Goal: Browse casually: Explore the website without a specific task or goal

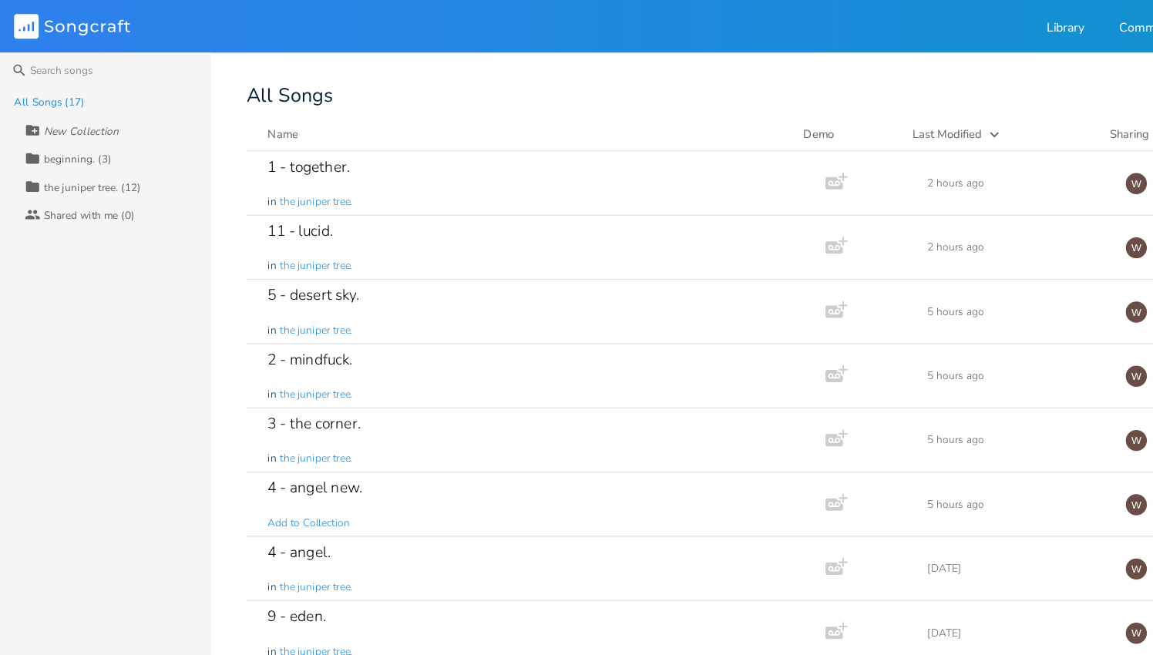
click at [358, 367] on div "3 - the corner. in the juniper tree." at bounding box center [466, 385] width 464 height 55
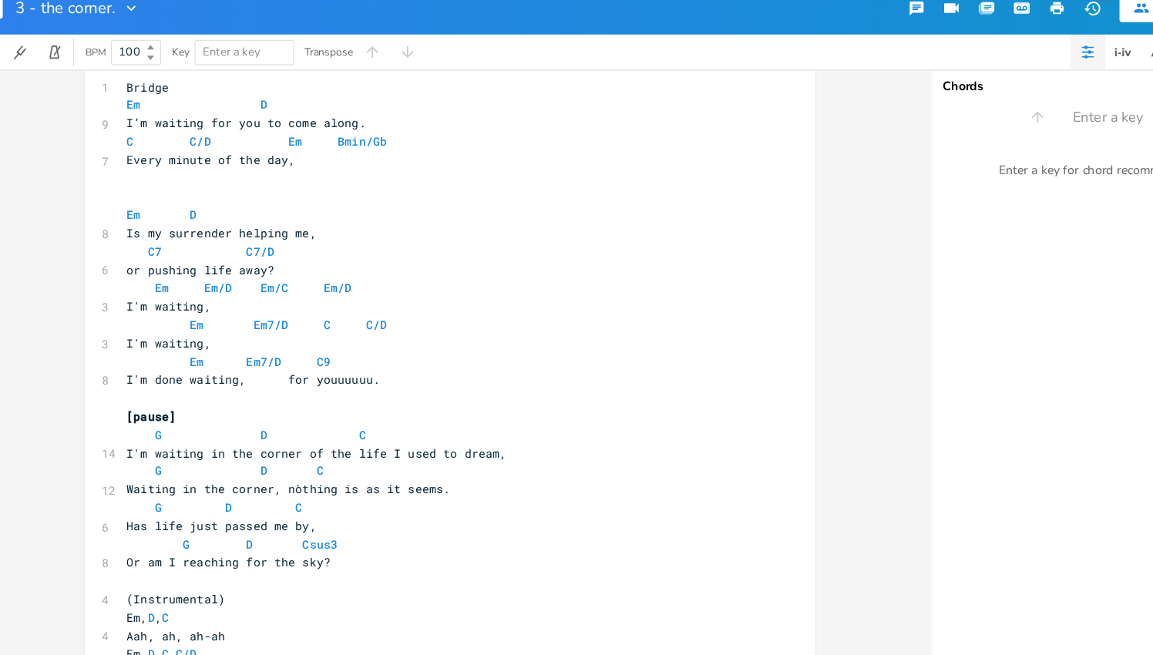
scroll to position [836, 0]
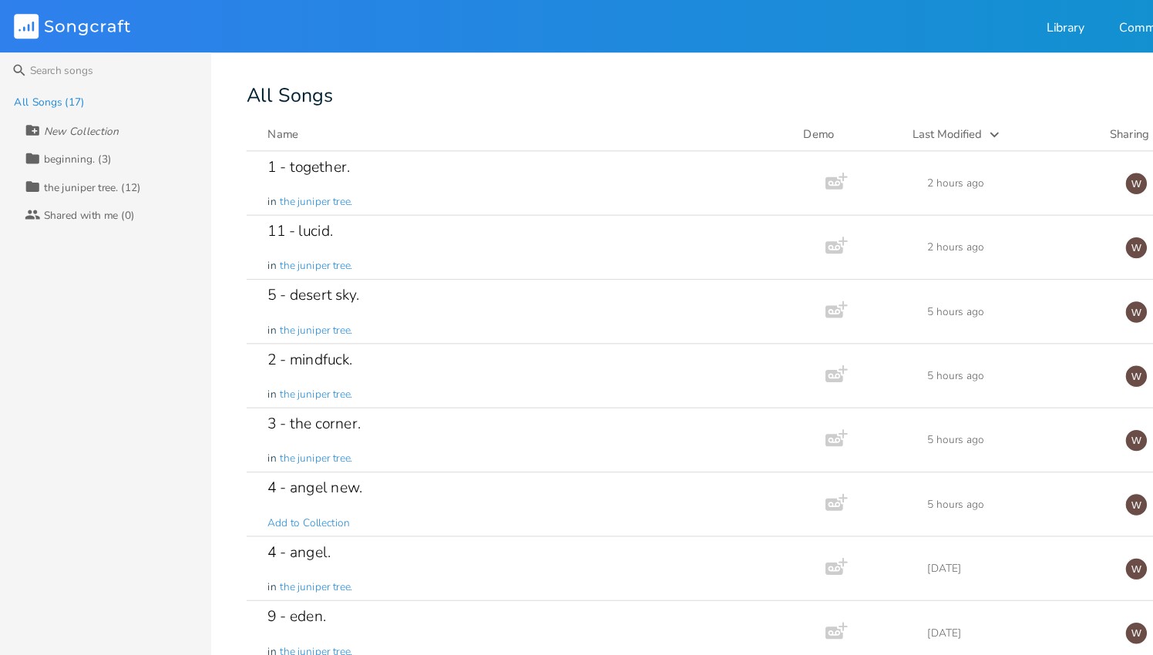
click at [413, 329] on div "2 - mindfuck. in the juniper tree." at bounding box center [466, 328] width 464 height 55
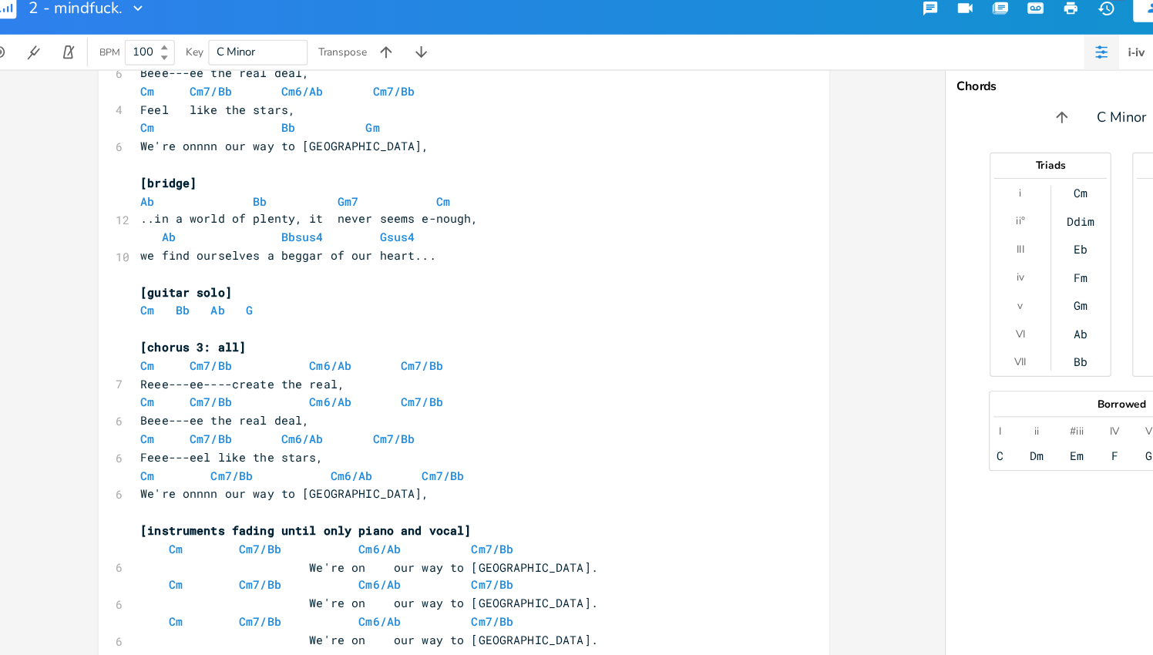
scroll to position [1007, 0]
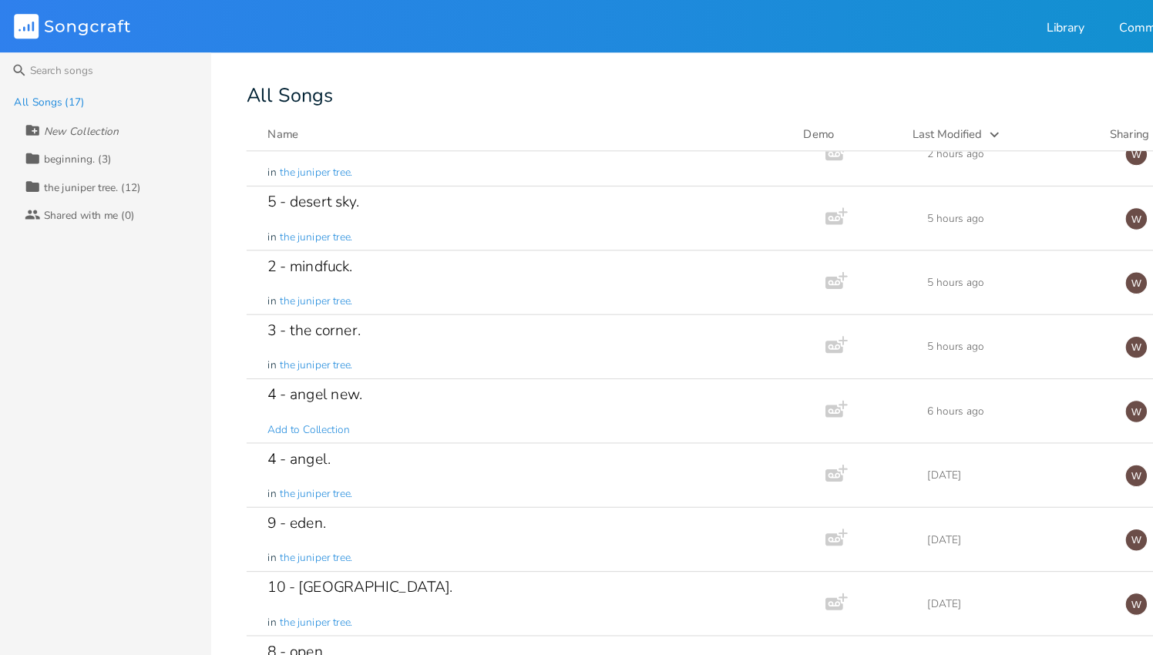
scroll to position [89, 0]
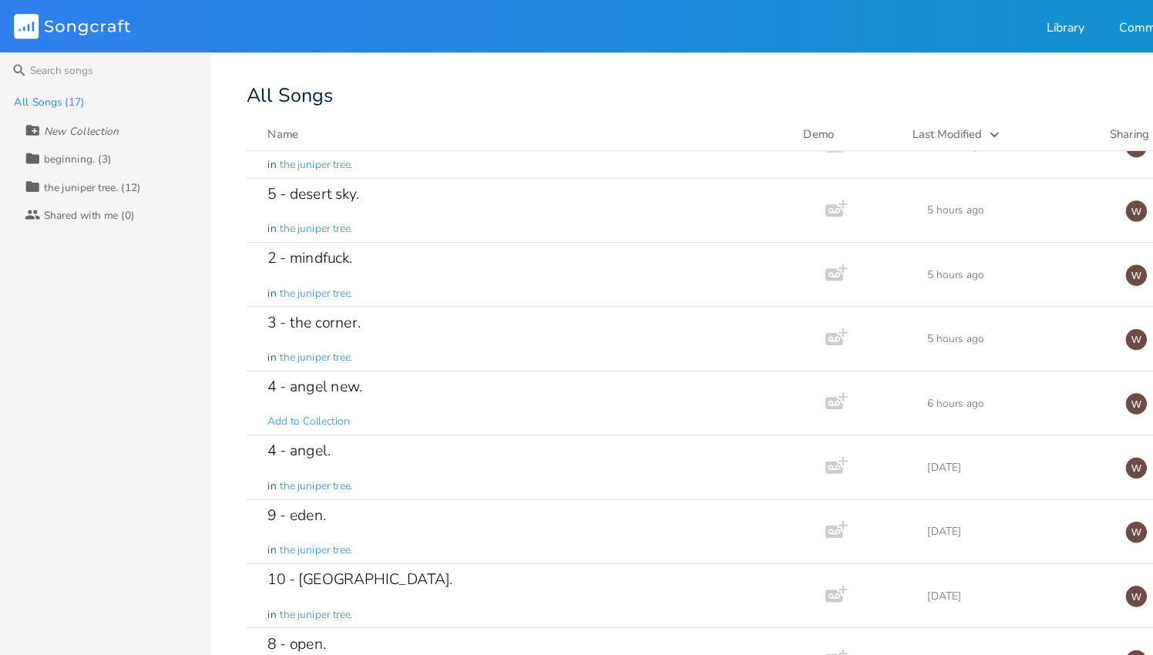
click at [440, 345] on div "4 - angel new. Add to Collection" at bounding box center [466, 352] width 464 height 55
